Goal: Task Accomplishment & Management: Manage account settings

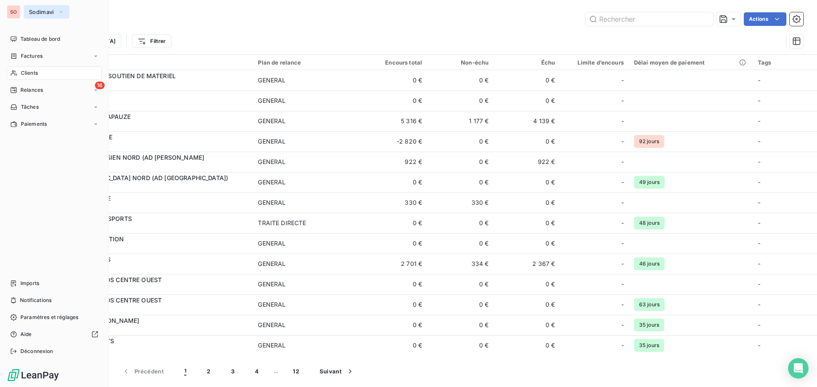
click at [43, 11] on span "Sodimavi" at bounding box center [41, 12] width 25 height 7
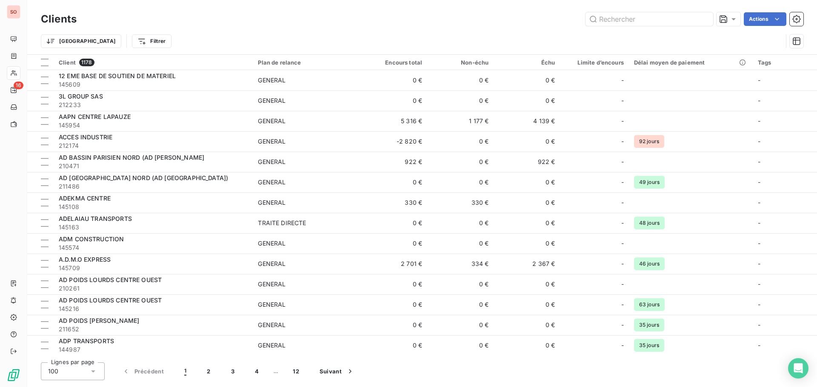
click at [194, 29] on div "Trier Filtrer" at bounding box center [422, 41] width 762 height 26
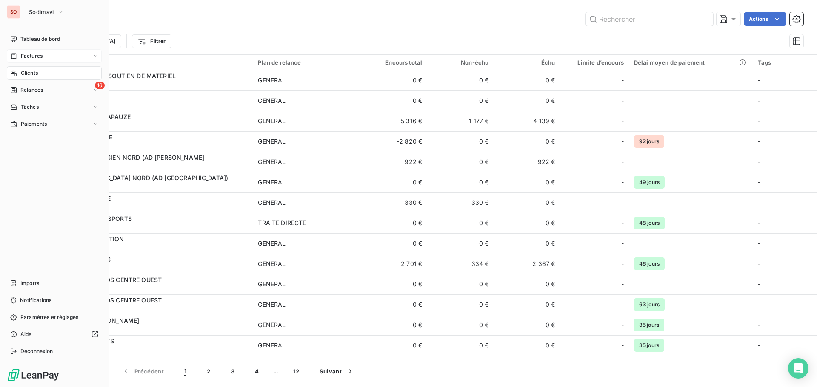
click at [23, 54] on span "Factures" at bounding box center [32, 56] width 22 height 8
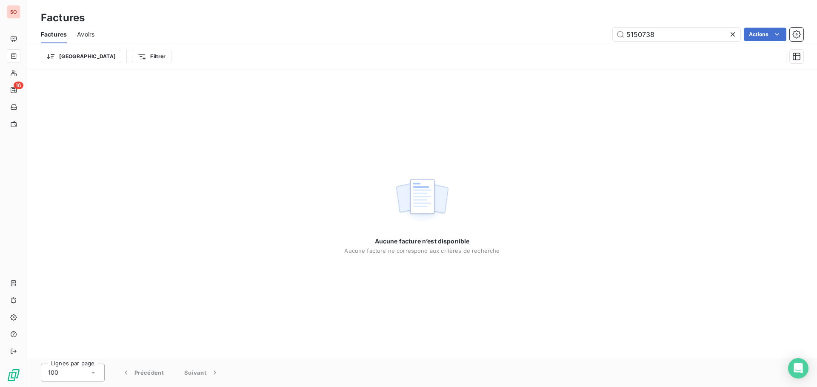
type input "5150738"
click at [731, 35] on icon at bounding box center [732, 34] width 4 height 4
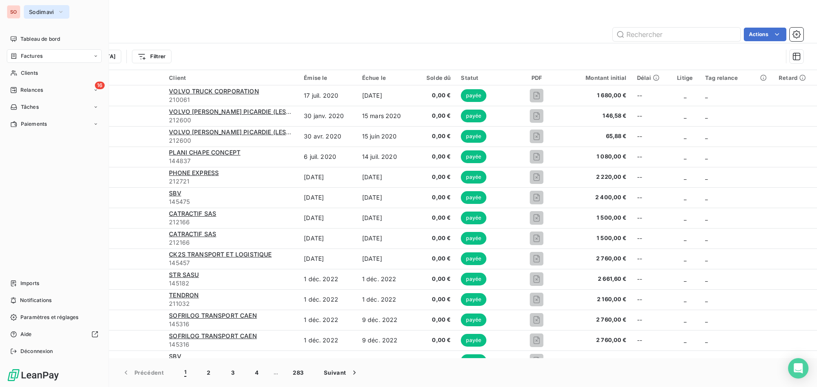
click at [33, 11] on span "Sodimavi" at bounding box center [41, 12] width 25 height 7
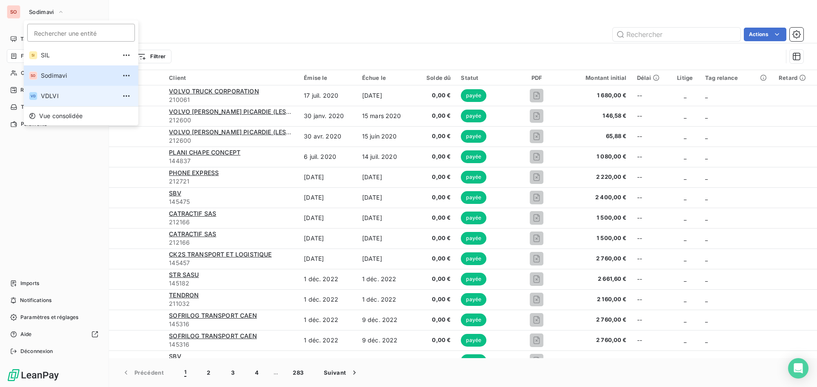
click at [48, 99] on span "VDLVI" at bounding box center [78, 96] width 75 height 9
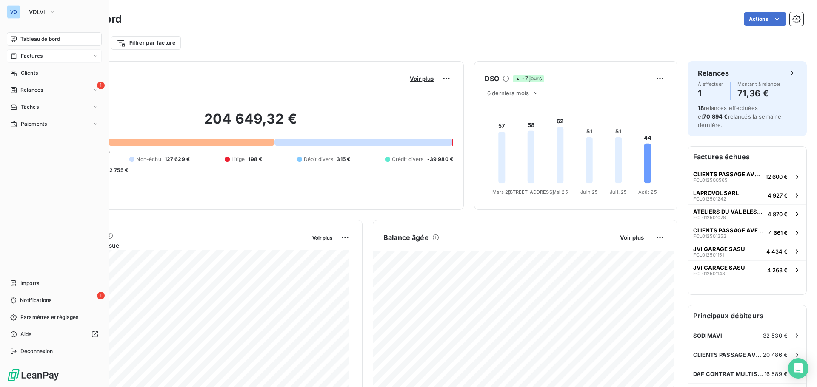
click at [32, 54] on span "Factures" at bounding box center [32, 56] width 22 height 8
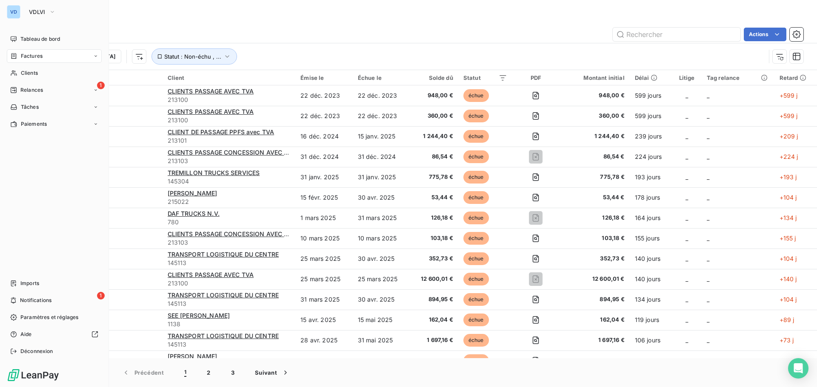
click at [33, 57] on span "Factures" at bounding box center [32, 56] width 22 height 8
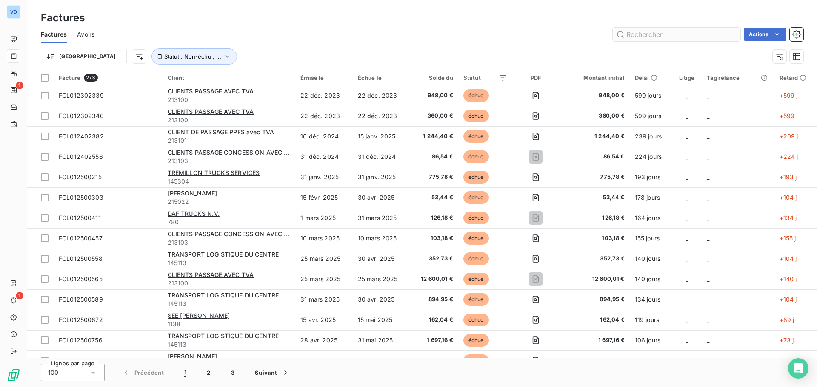
drag, startPoint x: 638, startPoint y: 26, endPoint x: 643, endPoint y: 31, distance: 7.2
click at [642, 30] on div "Factures Avoirs Actions" at bounding box center [421, 35] width 789 height 18
click at [692, 36] on input "text" at bounding box center [676, 35] width 128 height 14
type input "01246"
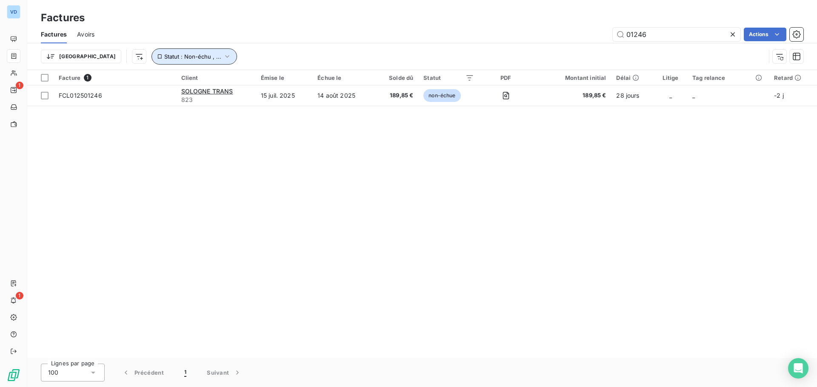
click at [151, 55] on button "Statut : Non-échu , ..." at bounding box center [193, 56] width 85 height 16
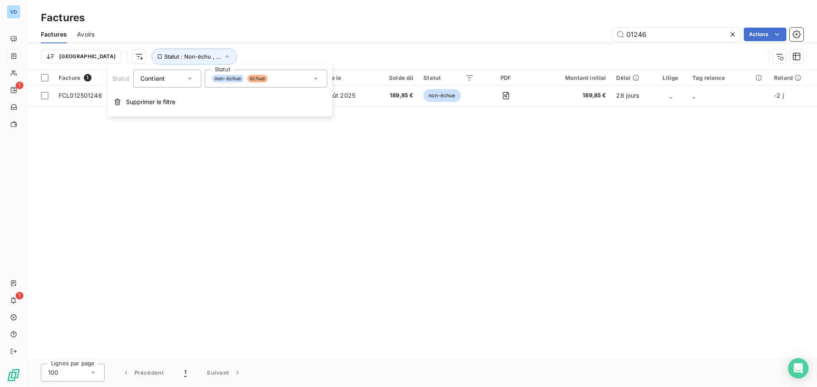
click at [306, 40] on div "01246 Actions" at bounding box center [454, 35] width 698 height 14
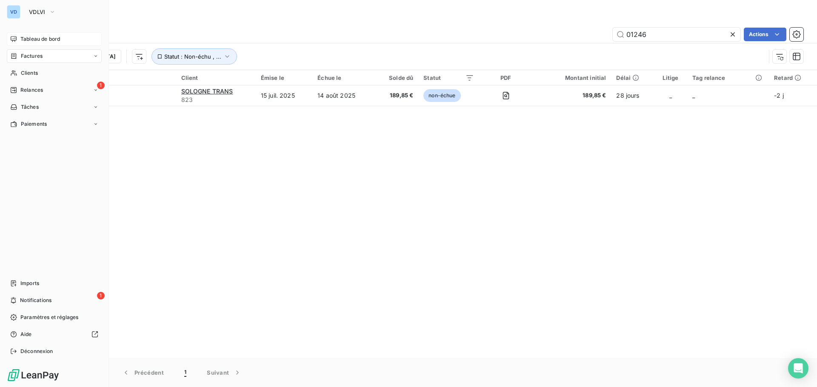
click at [32, 39] on span "Tableau de bord" at bounding box center [40, 39] width 40 height 8
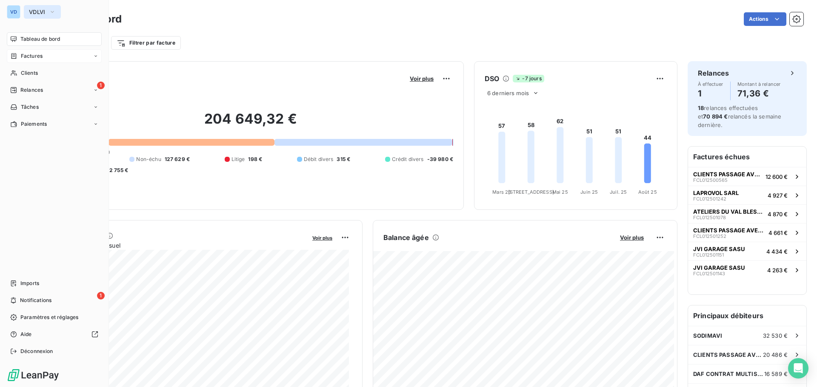
click at [38, 12] on span "VDLVI" at bounding box center [37, 12] width 17 height 7
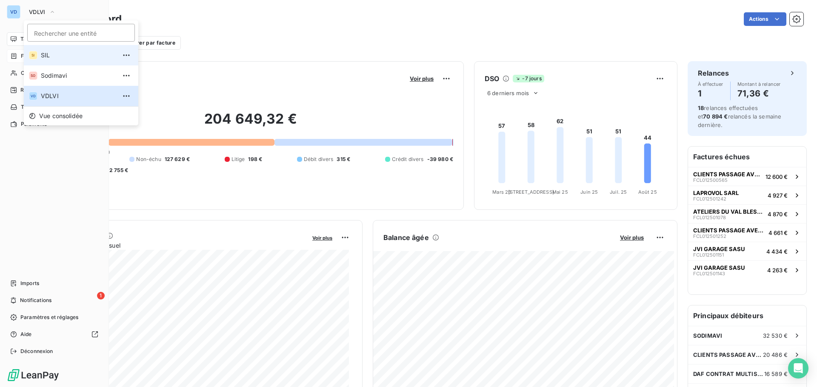
click at [46, 54] on span "SIL" at bounding box center [78, 55] width 75 height 9
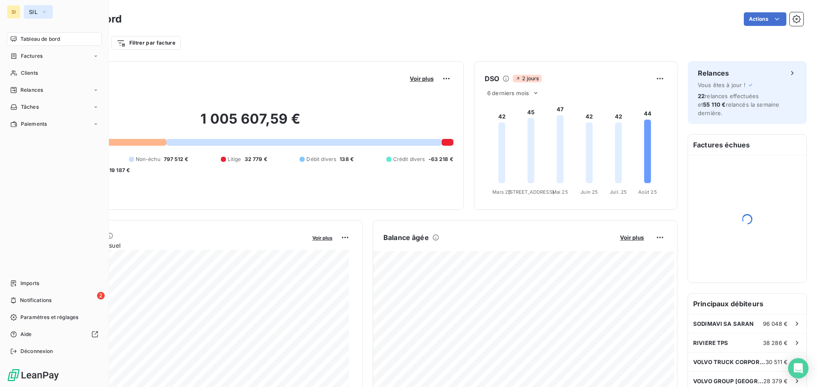
click at [34, 11] on span "SIL" at bounding box center [33, 12] width 9 height 7
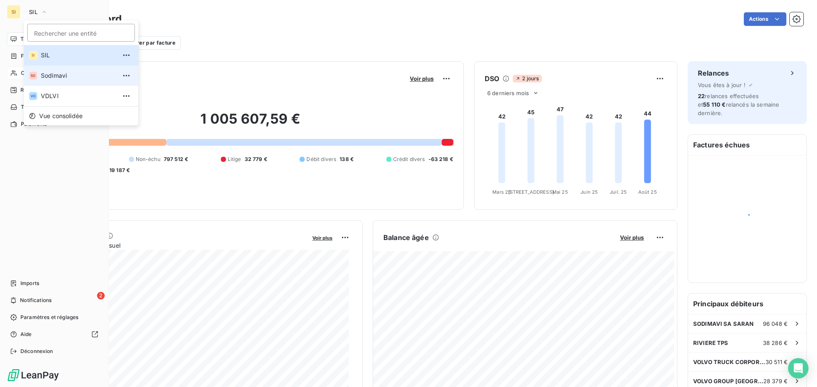
click at [47, 72] on span "Sodimavi" at bounding box center [78, 75] width 75 height 9
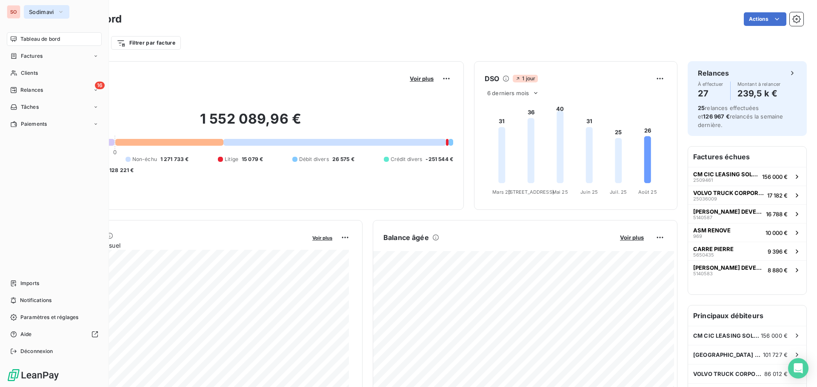
click at [30, 11] on span "Sodimavi" at bounding box center [41, 12] width 25 height 7
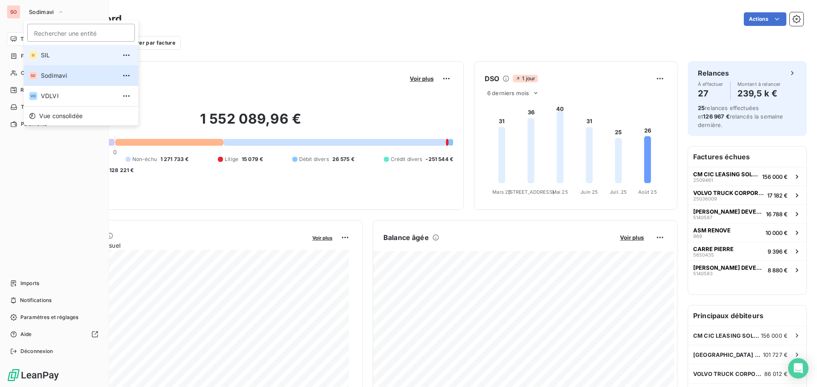
click at [44, 57] on span "SIL" at bounding box center [78, 55] width 75 height 9
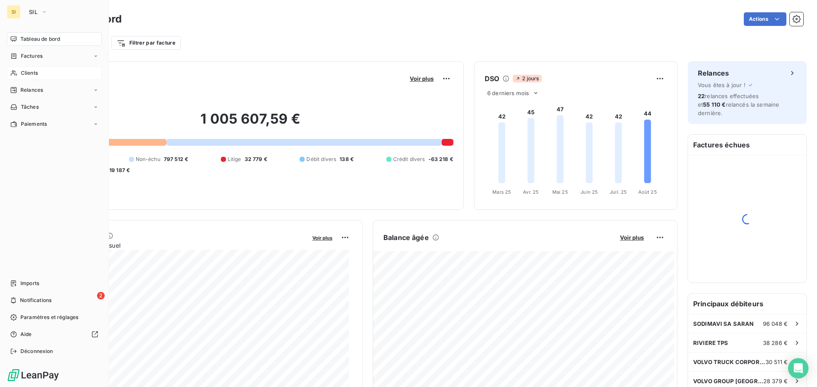
click at [31, 71] on span "Clients" at bounding box center [29, 73] width 17 height 8
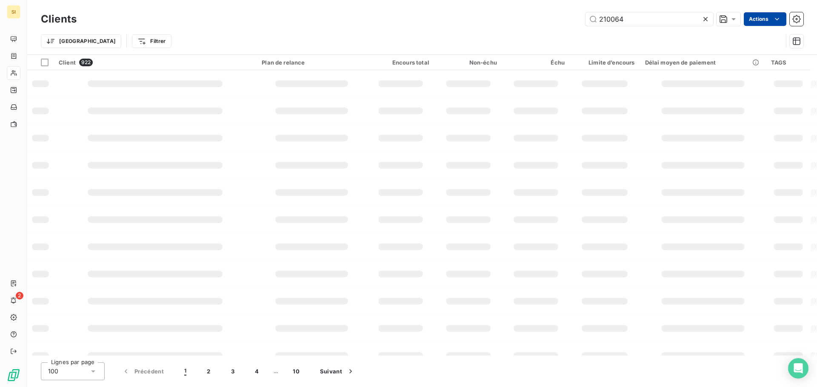
type input "210064"
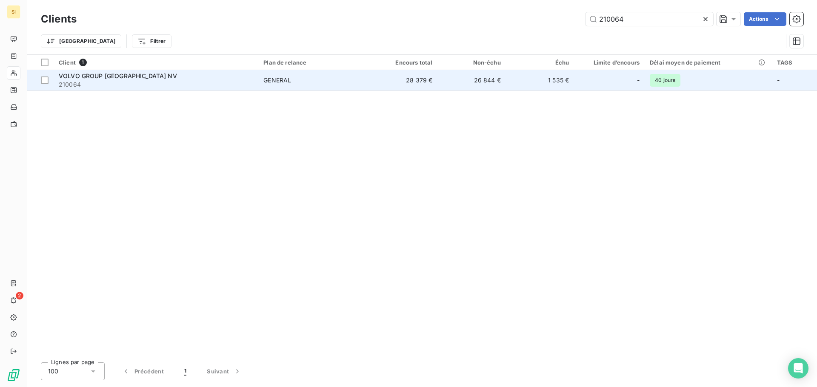
click at [108, 76] on span "VOLVO GROUP [GEOGRAPHIC_DATA] NV" at bounding box center [118, 75] width 118 height 7
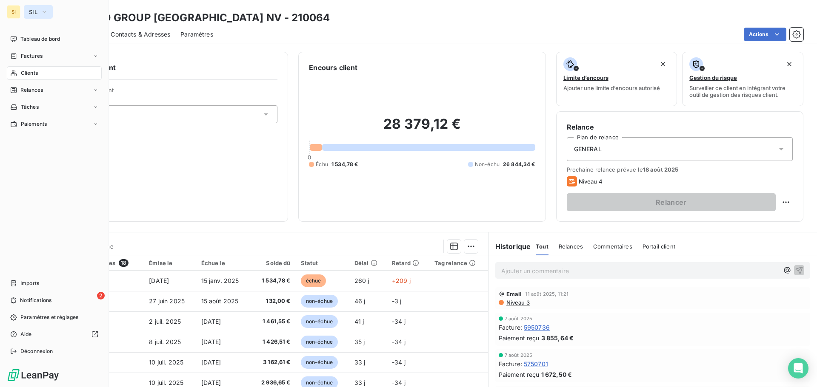
click at [29, 15] on button "SIL" at bounding box center [38, 12] width 29 height 14
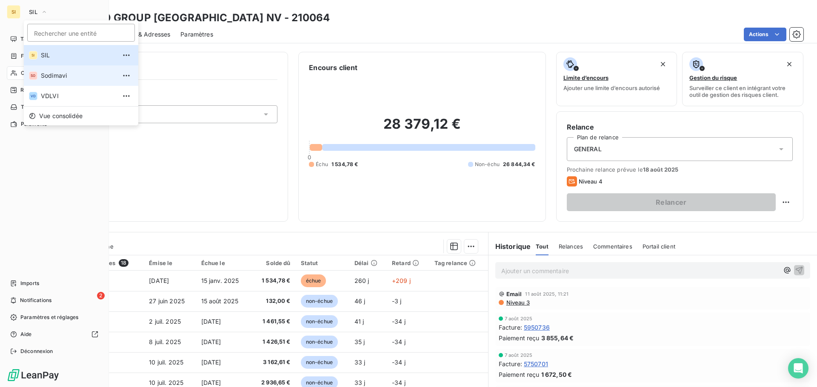
click at [43, 73] on span "Sodimavi" at bounding box center [78, 75] width 75 height 9
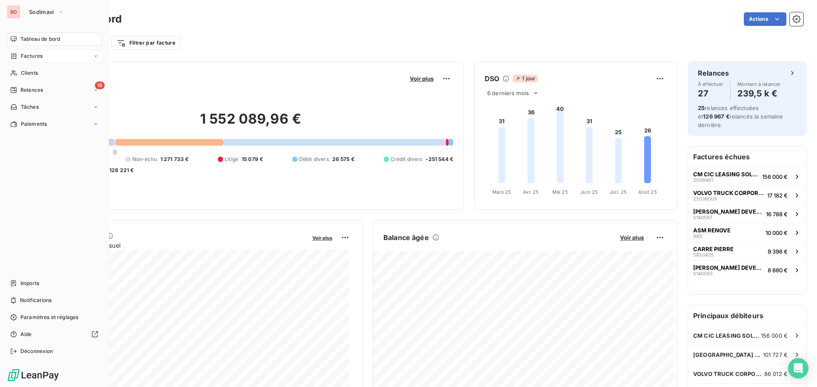
click at [26, 56] on span "Factures" at bounding box center [32, 56] width 22 height 8
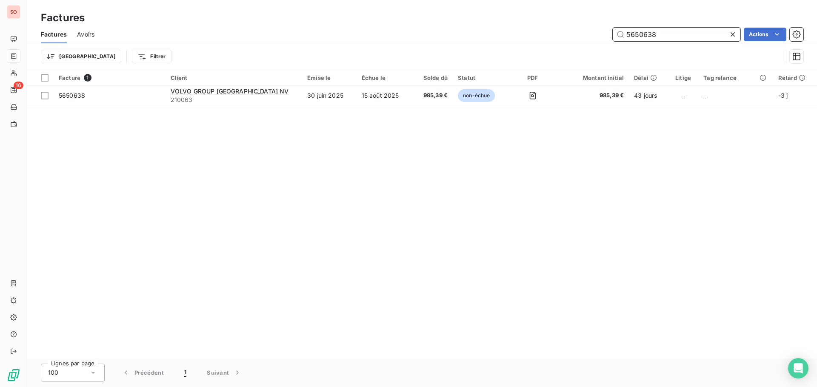
drag, startPoint x: 657, startPoint y: 32, endPoint x: 581, endPoint y: 27, distance: 76.3
click at [581, 28] on div "5650638 Actions" at bounding box center [454, 35] width 698 height 14
type input "5650550"
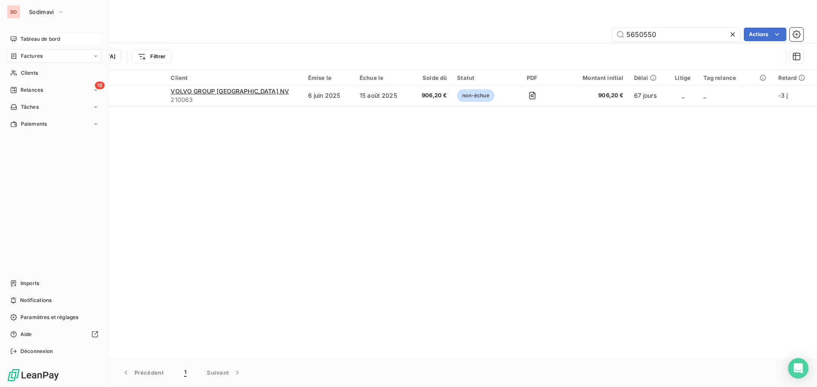
click at [25, 39] on span "Tableau de bord" at bounding box center [40, 39] width 40 height 8
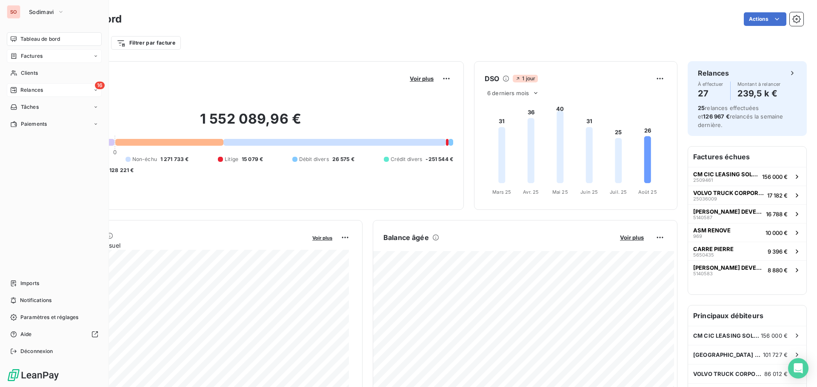
click at [23, 88] on span "Relances" at bounding box center [31, 90] width 23 height 8
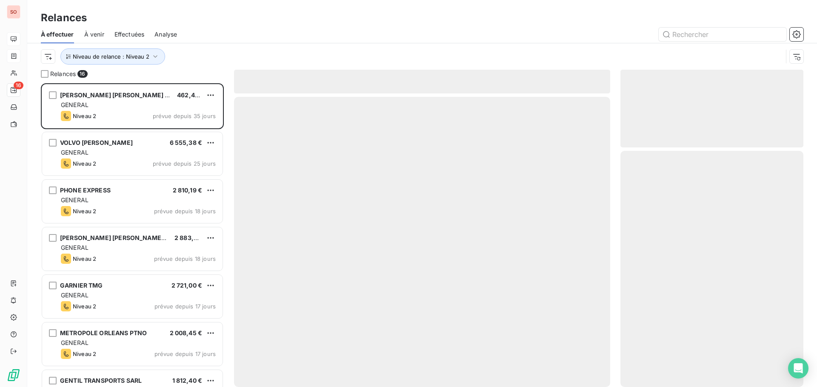
scroll to position [298, 177]
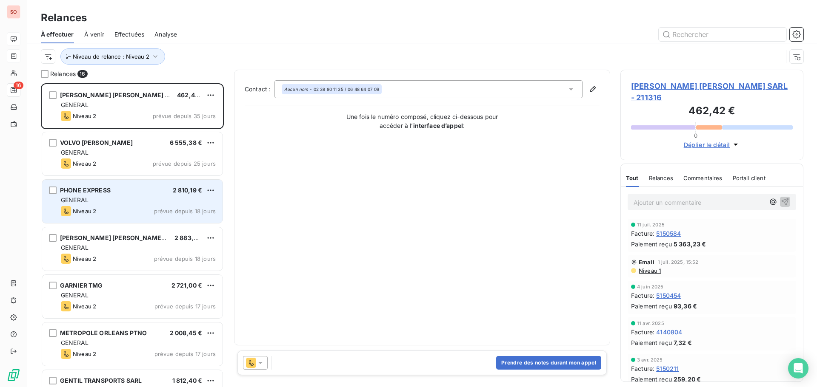
click at [101, 199] on div "GENERAL" at bounding box center [138, 200] width 155 height 9
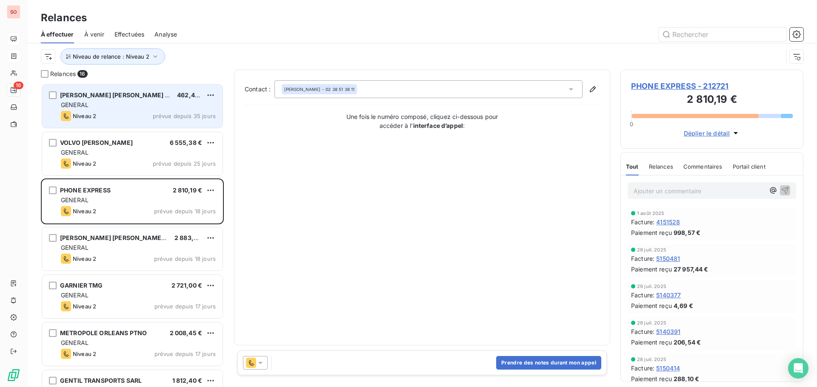
click at [98, 101] on div "GENERAL" at bounding box center [138, 105] width 155 height 9
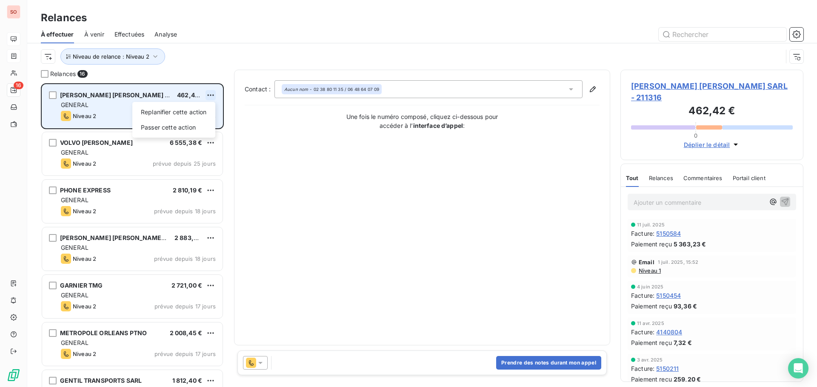
click at [211, 96] on html "SO 16 Relances À effectuer À venir Effectuées Analyse Niveau de relance : Nivea…" at bounding box center [408, 193] width 817 height 387
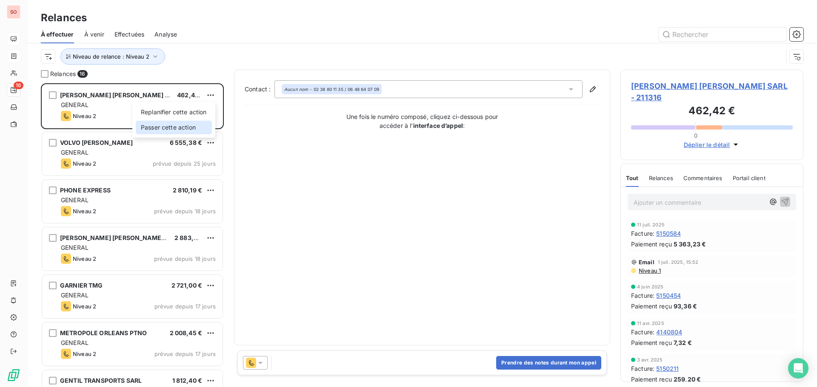
click at [177, 129] on div "Passer cette action" at bounding box center [174, 128] width 76 height 14
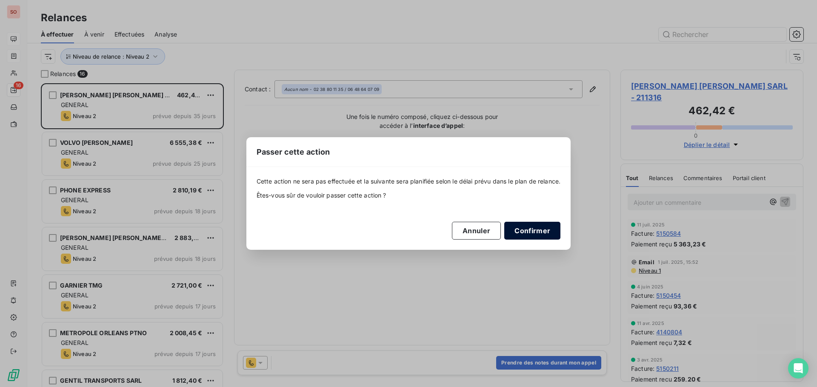
click at [533, 231] on button "Confirmer" at bounding box center [532, 231] width 56 height 18
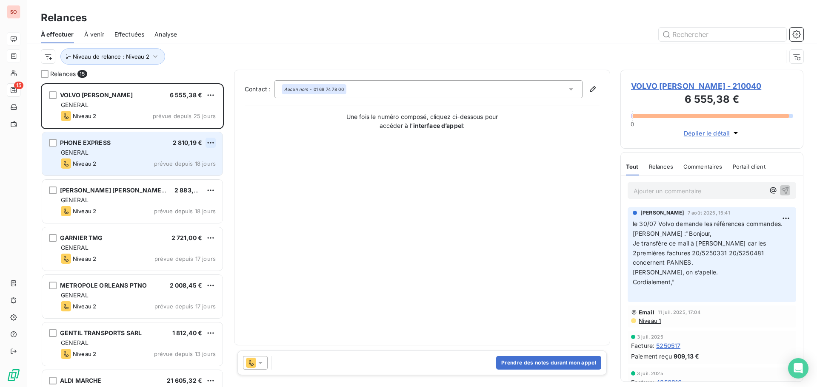
click at [209, 141] on html "SO 15 Relances À effectuer À venir Effectuées Analyse Niveau de relance : Nivea…" at bounding box center [408, 193] width 817 height 387
click at [181, 177] on div "Passer cette action" at bounding box center [174, 175] width 76 height 14
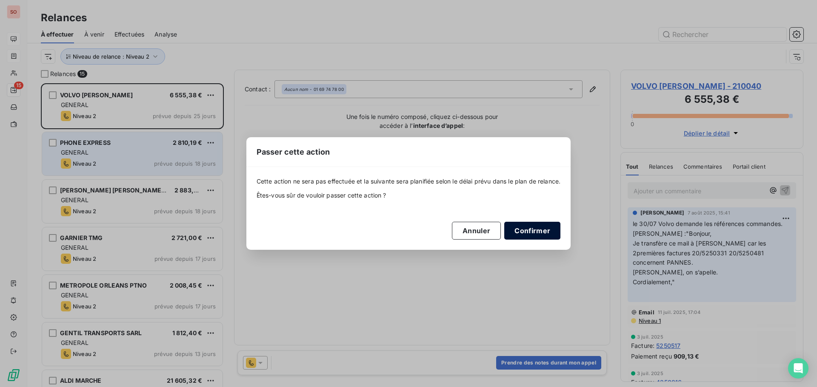
click at [527, 233] on button "Confirmer" at bounding box center [532, 231] width 56 height 18
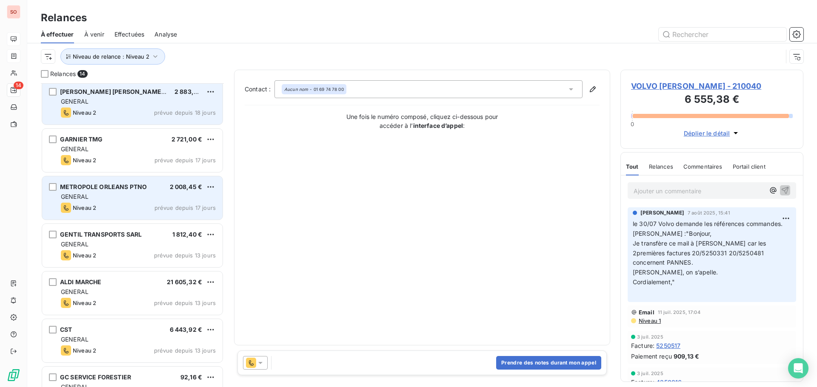
scroll to position [85, 0]
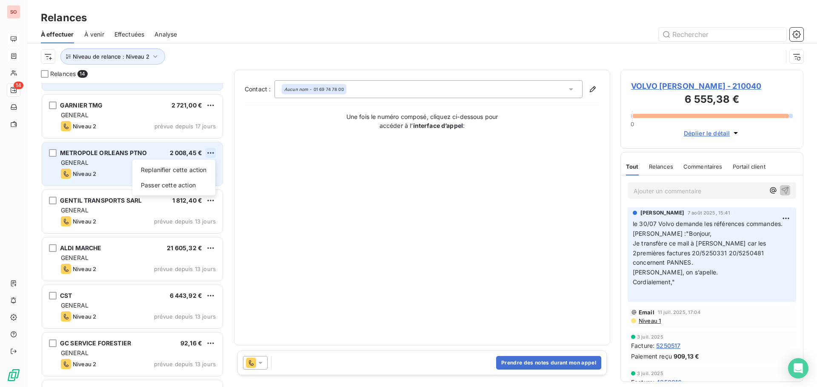
click at [209, 152] on html "SO 14 Relances À effectuer À venir Effectuées Analyse Niveau de relance : Nivea…" at bounding box center [408, 193] width 817 height 387
click at [166, 185] on div "Passer cette action" at bounding box center [174, 186] width 76 height 14
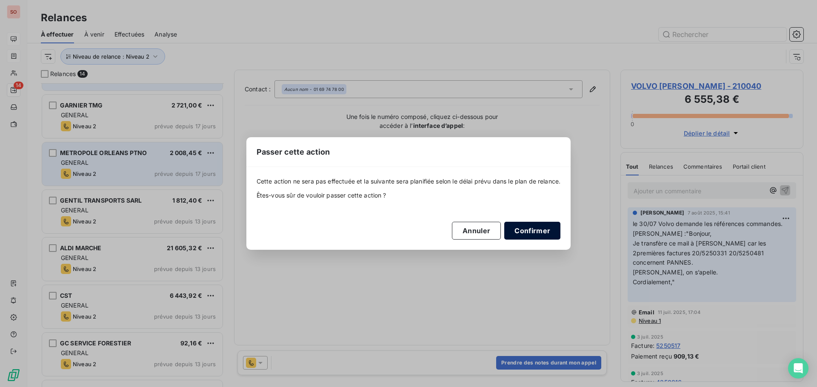
click at [541, 232] on button "Confirmer" at bounding box center [532, 231] width 56 height 18
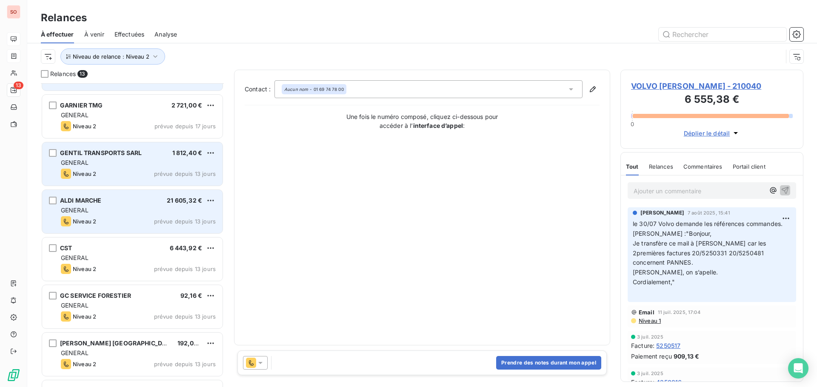
click at [179, 205] on div "21 605,32 €" at bounding box center [184, 201] width 35 height 9
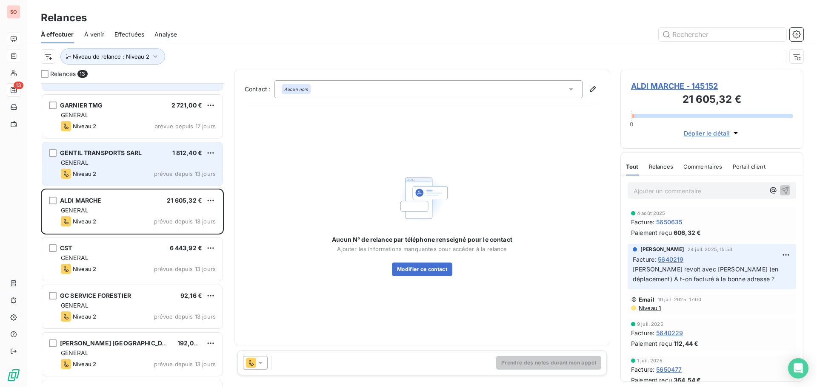
click at [651, 82] on span "ALDI MARCHE - 145152" at bounding box center [712, 85] width 162 height 11
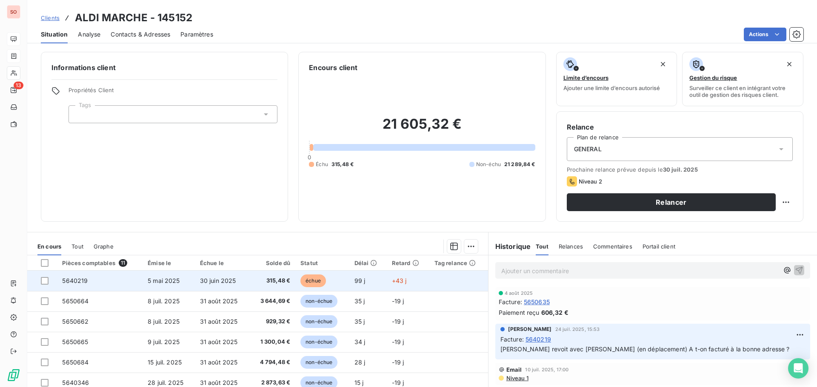
click at [202, 285] on td "30 juin 2025" at bounding box center [222, 281] width 54 height 20
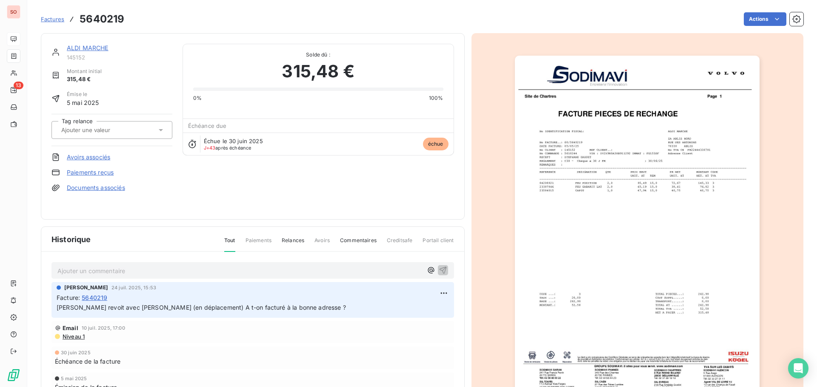
click at [70, 268] on p "Ajouter un commentaire ﻿" at bounding box center [239, 271] width 365 height 11
drag, startPoint x: 302, startPoint y: 272, endPoint x: 68, endPoint y: 264, distance: 234.5
click at [66, 265] on div "[PERSON_NAME] avec son interlocuteur de chez Aldi (en congés pour 3 semaines)" at bounding box center [239, 270] width 365 height 11
drag, startPoint x: 291, startPoint y: 272, endPoint x: 106, endPoint y: 274, distance: 185.5
click at [106, 274] on p "[PERSON_NAME] avec son interlocuteur de chez Aldi (en congés pour 3 semaines)" at bounding box center [239, 271] width 365 height 10
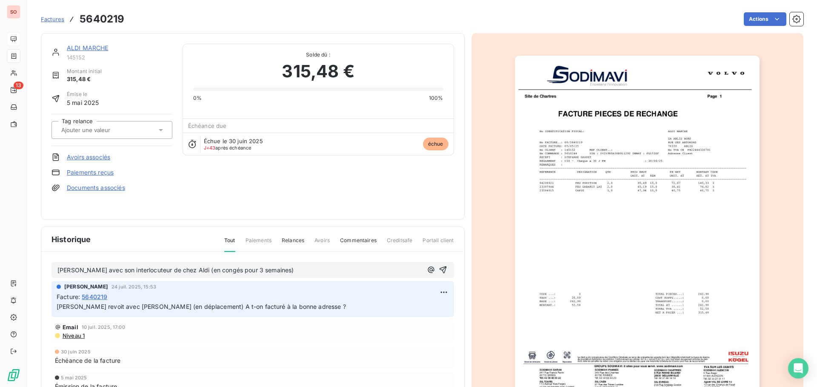
click at [59, 271] on span "[PERSON_NAME] avec son interlocuteur de chez Aldi (en congés pour 3 semaines)" at bounding box center [175, 270] width 236 height 7
drag, startPoint x: 58, startPoint y: 270, endPoint x: 290, endPoint y: 271, distance: 232.2
click at [290, 271] on p "[PERSON_NAME] avec son interlocuteur de chez Aldi (en congés pour 3 semaines)" at bounding box center [239, 271] width 365 height 10
copy span "[PERSON_NAME] avec son interlocuteur de chez Aldi (en congés pour 3 semaines)"
click at [439, 273] on icon "button" at bounding box center [443, 270] width 9 height 9
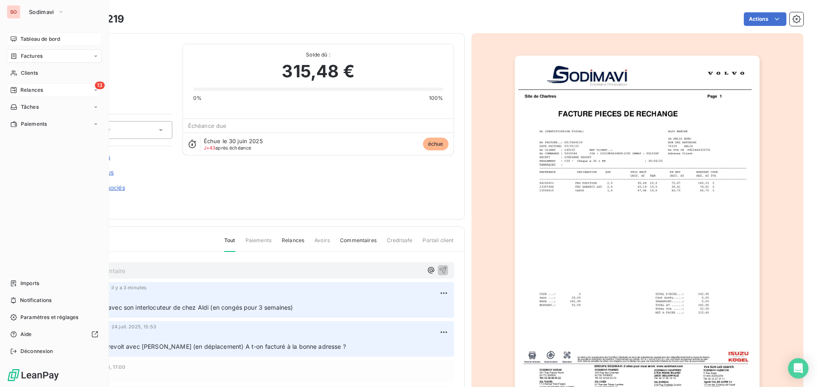
click at [29, 88] on span "Relances" at bounding box center [31, 90] width 23 height 8
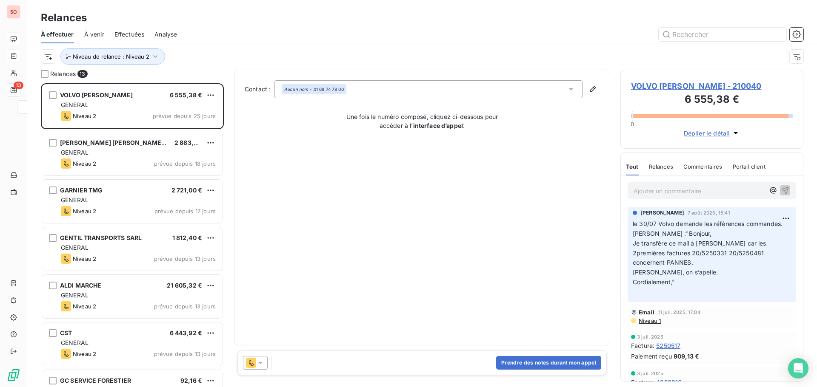
scroll to position [298, 177]
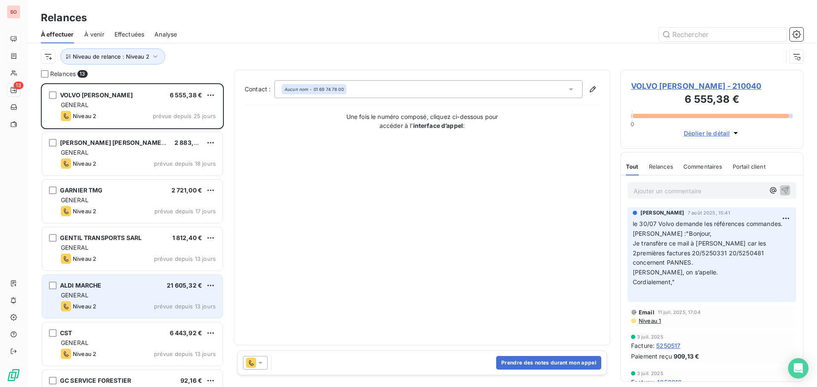
click at [128, 288] on div "ALDI MARCHE 21 605,32 €" at bounding box center [138, 286] width 155 height 8
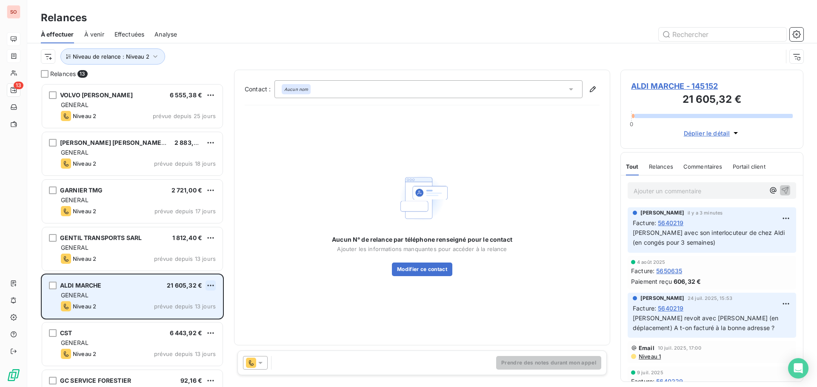
click at [211, 285] on html "SO 13 Relances À effectuer À venir Effectuées Analyse Niveau de relance : Nivea…" at bounding box center [408, 193] width 817 height 387
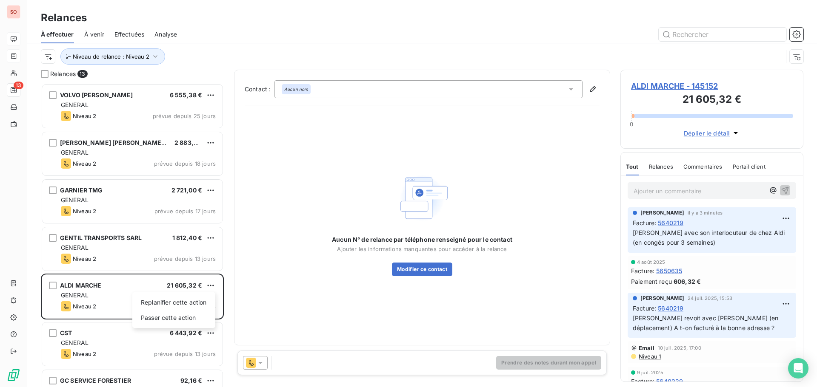
click at [259, 362] on html "SO 13 Relances À effectuer À venir Effectuées Analyse Niveau de relance : Nivea…" at bounding box center [408, 193] width 817 height 387
click at [259, 365] on icon at bounding box center [260, 363] width 9 height 9
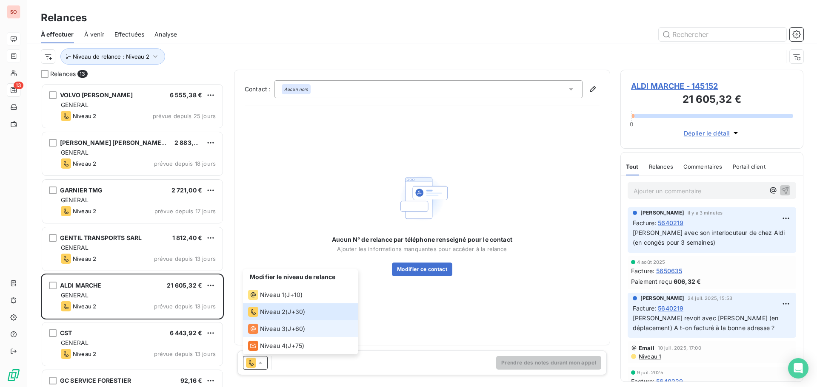
click at [274, 328] on span "Niveau 3" at bounding box center [273, 329] width 26 height 9
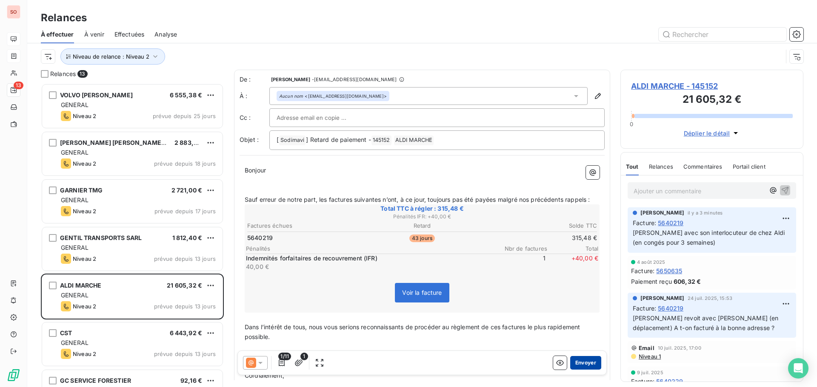
click at [576, 360] on button "Envoyer" at bounding box center [585, 363] width 31 height 14
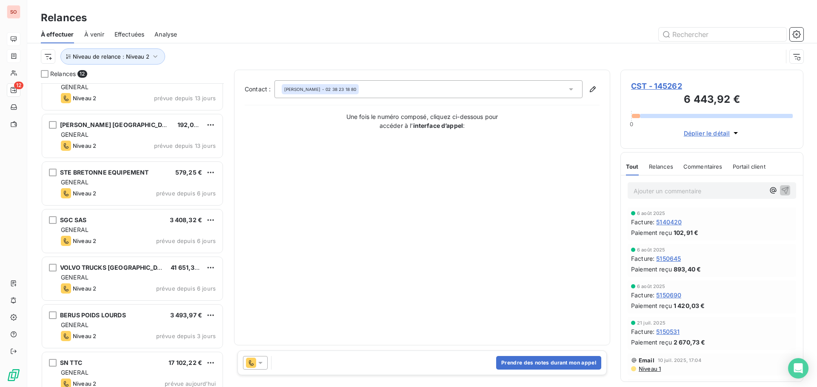
scroll to position [268, 0]
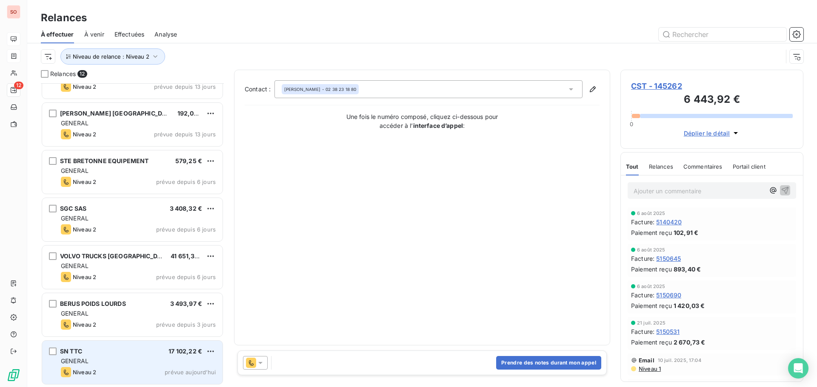
click at [143, 350] on div "SN TTC 17 102,22 €" at bounding box center [138, 352] width 155 height 8
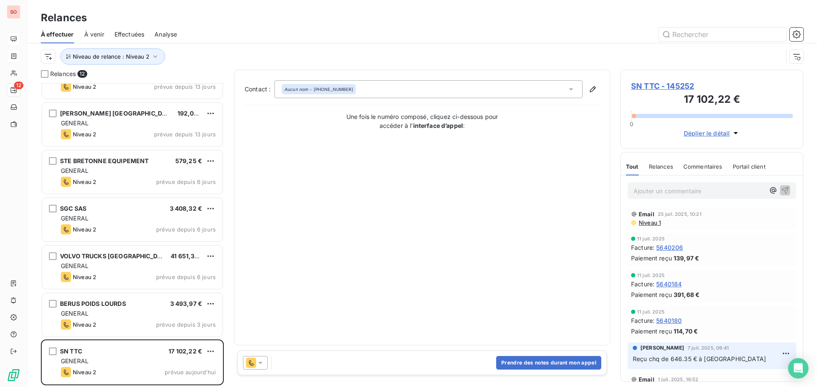
click at [261, 363] on icon at bounding box center [260, 363] width 4 height 2
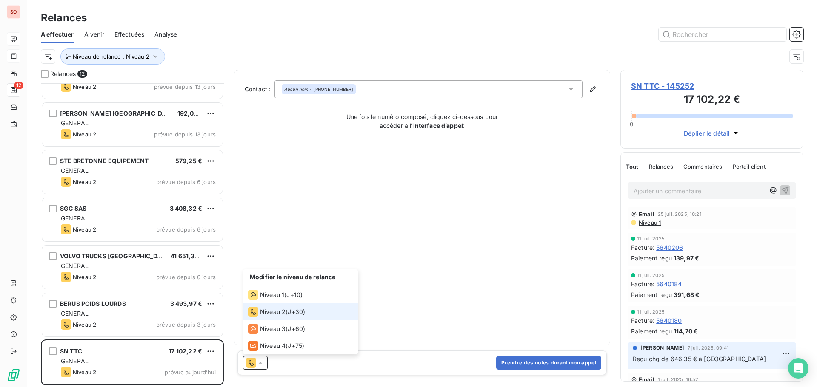
click at [652, 226] on div "Email 25 juil. 2025, 10:21 Niveau 1" at bounding box center [711, 219] width 168 height 22
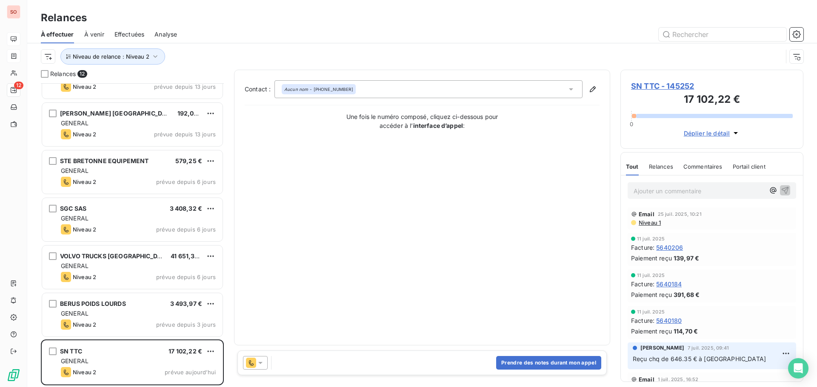
click at [646, 222] on span "Niveau 1" at bounding box center [649, 222] width 23 height 7
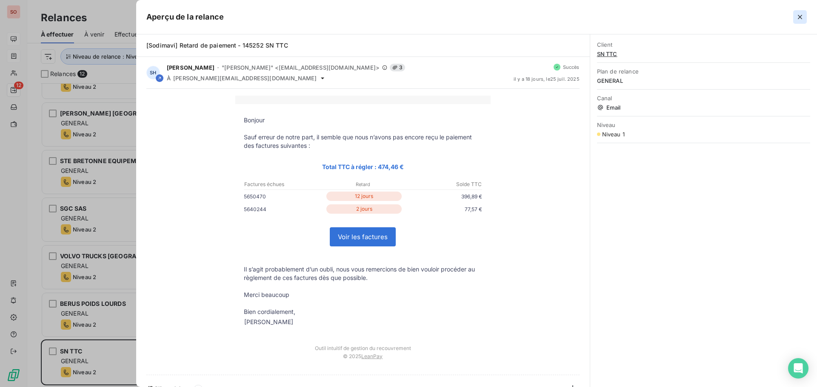
click at [798, 17] on icon "button" at bounding box center [799, 17] width 9 height 9
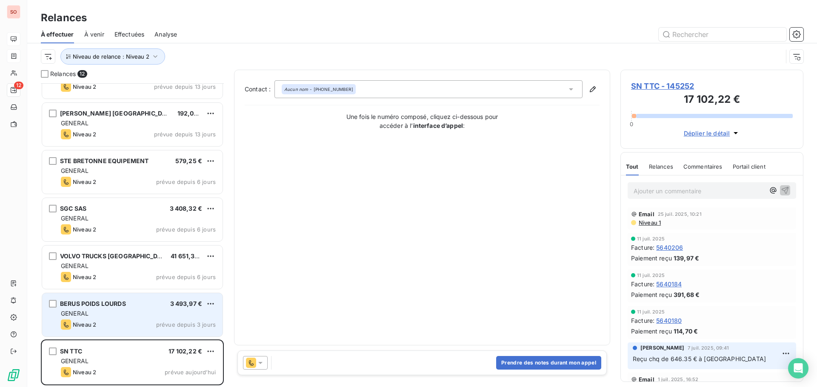
click at [148, 305] on div "BERUS POIDS LOURDS 3 493,97 €" at bounding box center [138, 304] width 155 height 8
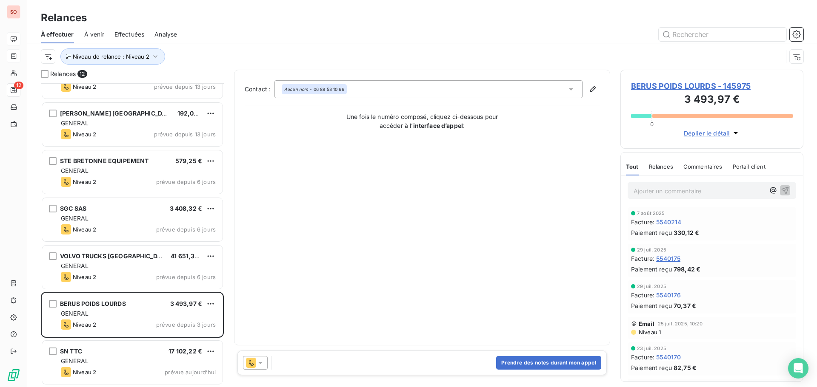
click at [428, 45] on div "Niveau de relance : Niveau 2" at bounding box center [422, 56] width 762 height 26
click at [534, 365] on button "Prendre des notes durant mon appel" at bounding box center [548, 363] width 105 height 14
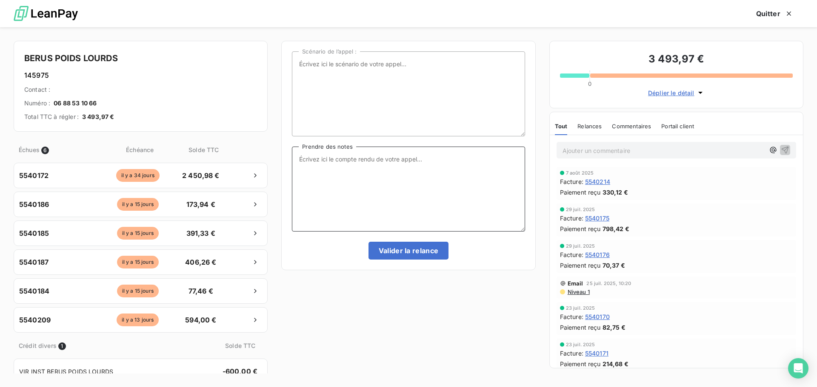
click at [323, 158] on textarea "Prendre des notes" at bounding box center [408, 189] width 233 height 85
type textarea "[PERSON_NAME] attend un virement clt, j'ai insisté pour qu'il règle tout l'arri…"
click at [405, 253] on button "Valider la relance" at bounding box center [408, 251] width 80 height 18
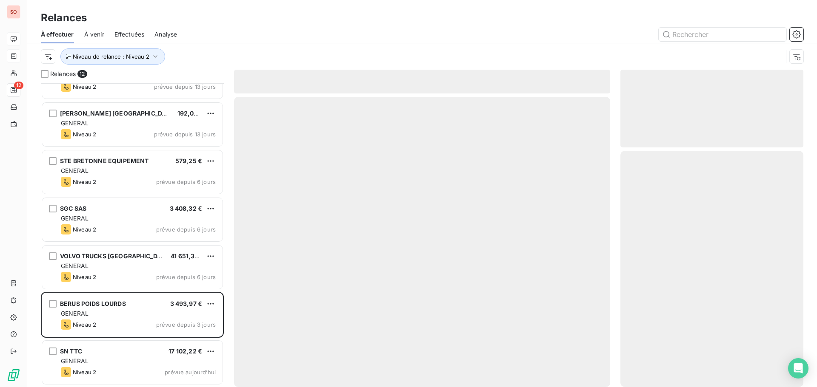
scroll to position [220, 0]
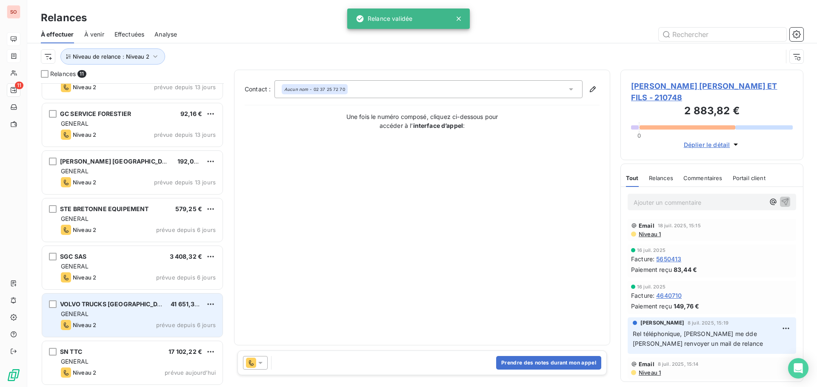
click at [105, 306] on span "VOLVO TRUCKS [GEOGRAPHIC_DATA]" at bounding box center [115, 304] width 111 height 7
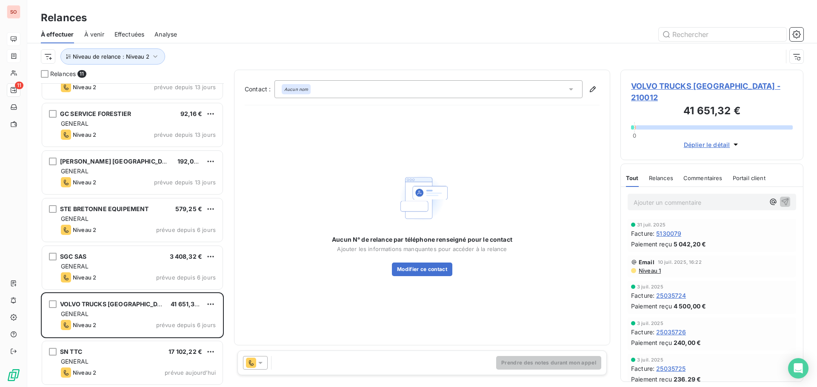
click at [709, 87] on span "VOLVO TRUCKS [GEOGRAPHIC_DATA] - 210012" at bounding box center [712, 91] width 162 height 23
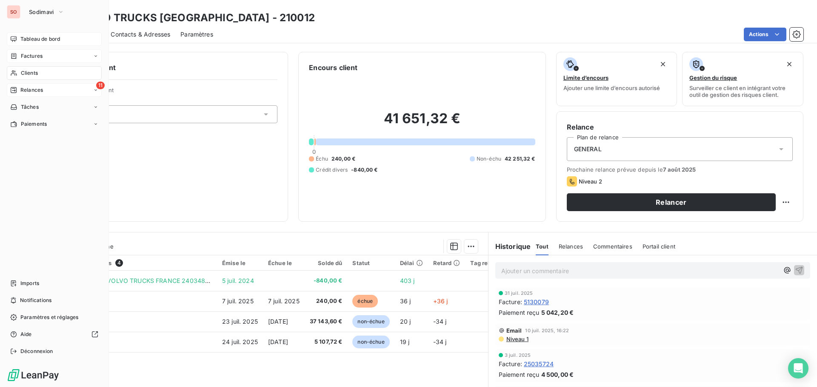
click at [30, 88] on span "Relances" at bounding box center [31, 90] width 23 height 8
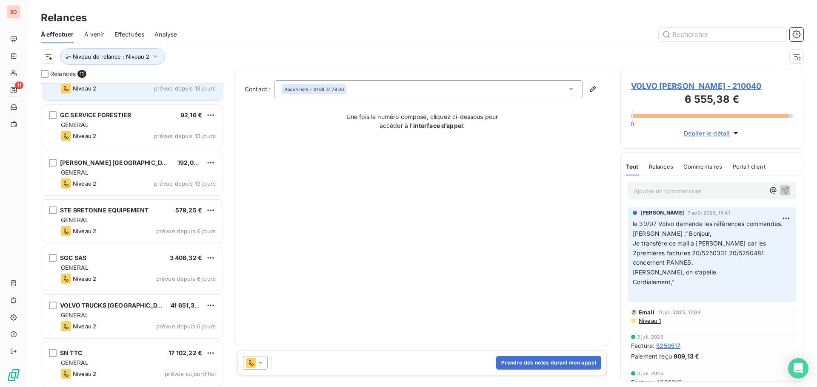
scroll to position [220, 0]
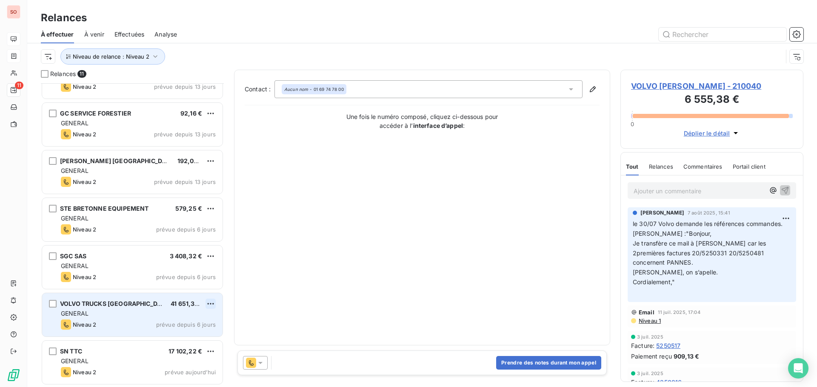
click at [210, 305] on html "SO 11 Relances À effectuer À venir Effectuées Analyse Niveau de relance : Nivea…" at bounding box center [408, 193] width 817 height 387
click at [184, 338] on div "Passer cette action" at bounding box center [174, 337] width 76 height 14
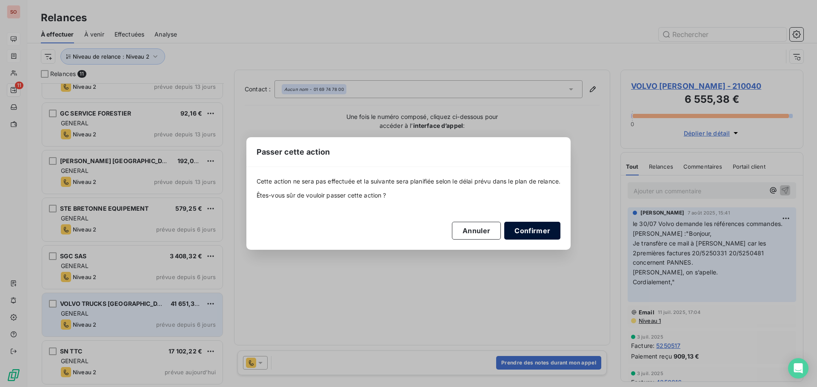
click at [529, 231] on button "Confirmer" at bounding box center [532, 231] width 56 height 18
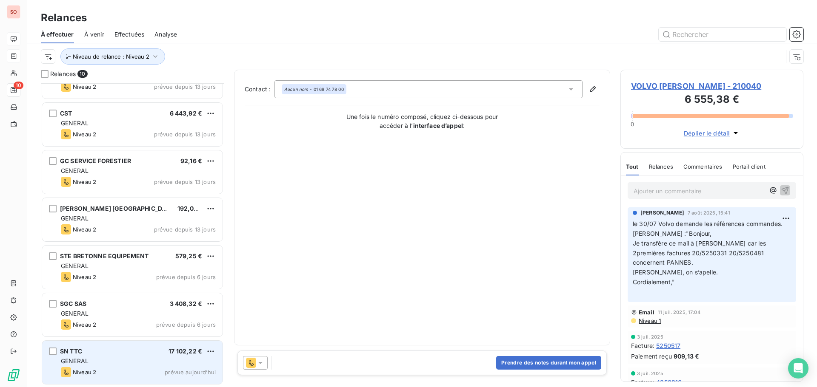
scroll to position [172, 0]
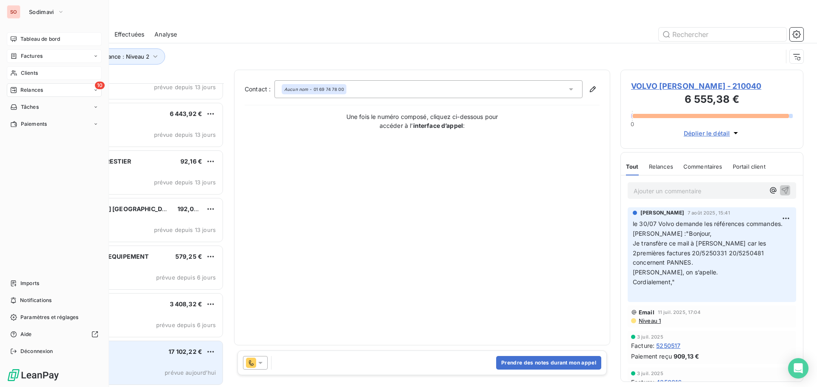
click at [21, 68] on div "Clients" at bounding box center [54, 73] width 95 height 14
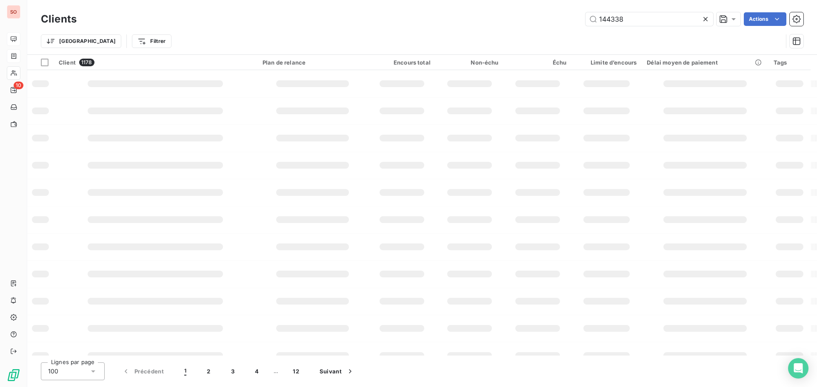
type input "144338"
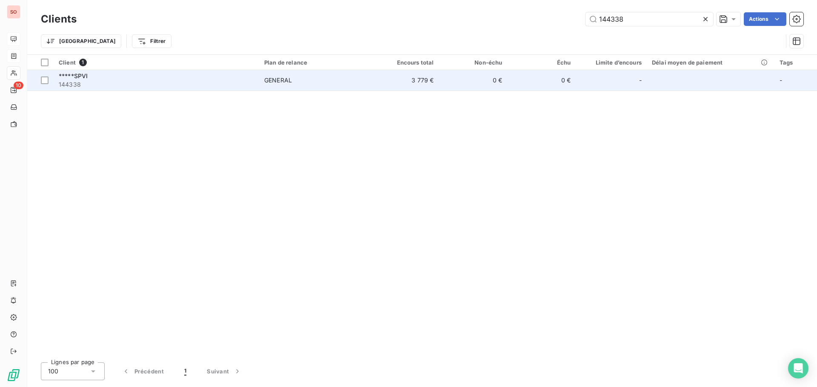
click at [85, 79] on span "*****SPVI" at bounding box center [73, 75] width 29 height 7
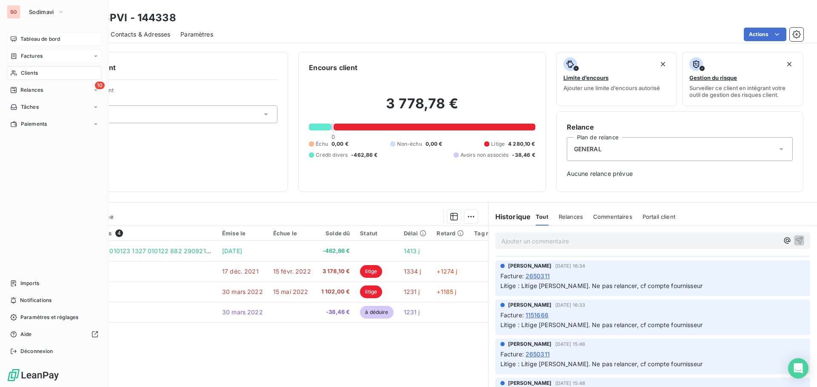
click at [33, 73] on span "Clients" at bounding box center [29, 73] width 17 height 8
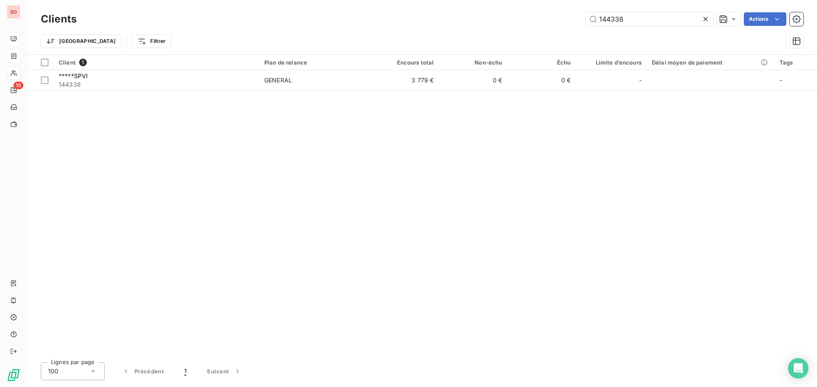
drag, startPoint x: 635, startPoint y: 20, endPoint x: 551, endPoint y: 18, distance: 83.8
click at [552, 20] on div "144338 Actions" at bounding box center [445, 19] width 716 height 14
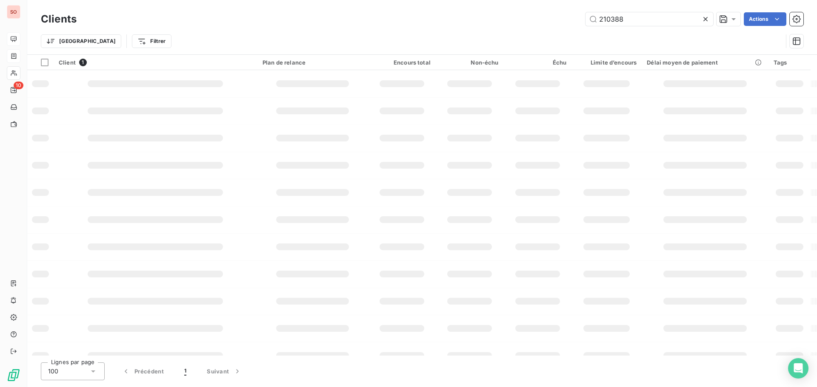
type input "210388"
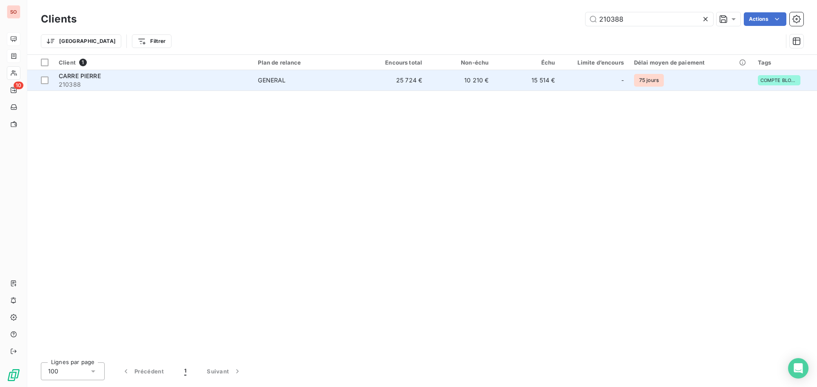
click at [88, 77] on span "CARRE PIERRE" at bounding box center [80, 75] width 42 height 7
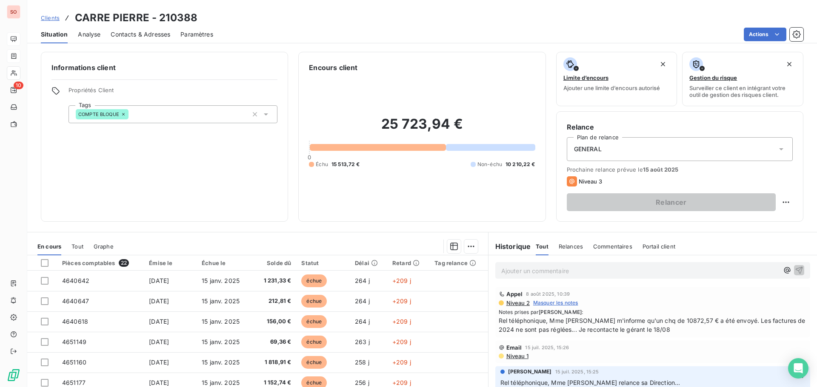
click at [498, 321] on span "Rel téléphonique, Mme [PERSON_NAME] m'informe qu'un chq de 10872,57 € a été env…" at bounding box center [652, 325] width 308 height 18
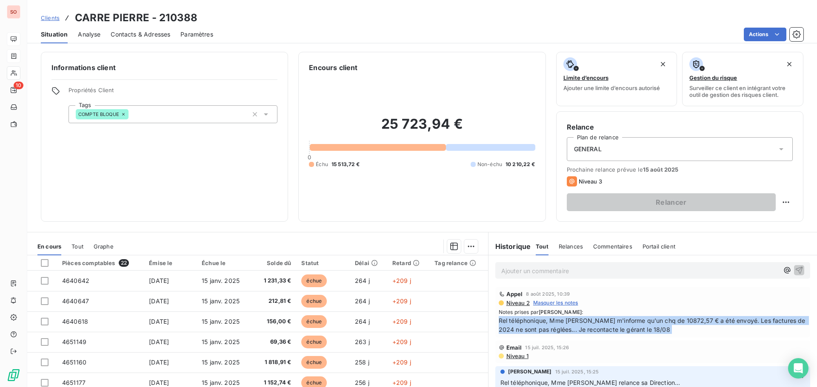
drag, startPoint x: 495, startPoint y: 321, endPoint x: 666, endPoint y: 325, distance: 170.6
click at [666, 325] on span "Rel téléphonique, Mme [PERSON_NAME] m'informe qu'un chq de 10872,57 € a été env…" at bounding box center [652, 325] width 308 height 18
copy div "Rel téléphonique, Mme [PERSON_NAME] m'informe qu'un chq de 10872,57 € a été env…"
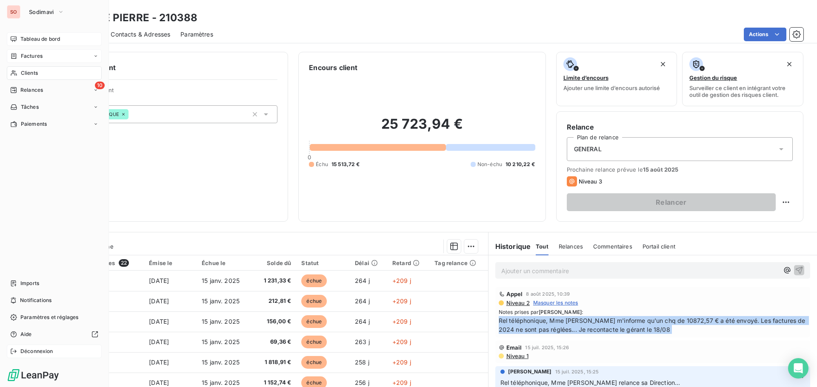
click at [41, 351] on span "Déconnexion" at bounding box center [36, 352] width 33 height 8
